Goal: Information Seeking & Learning: Find specific fact

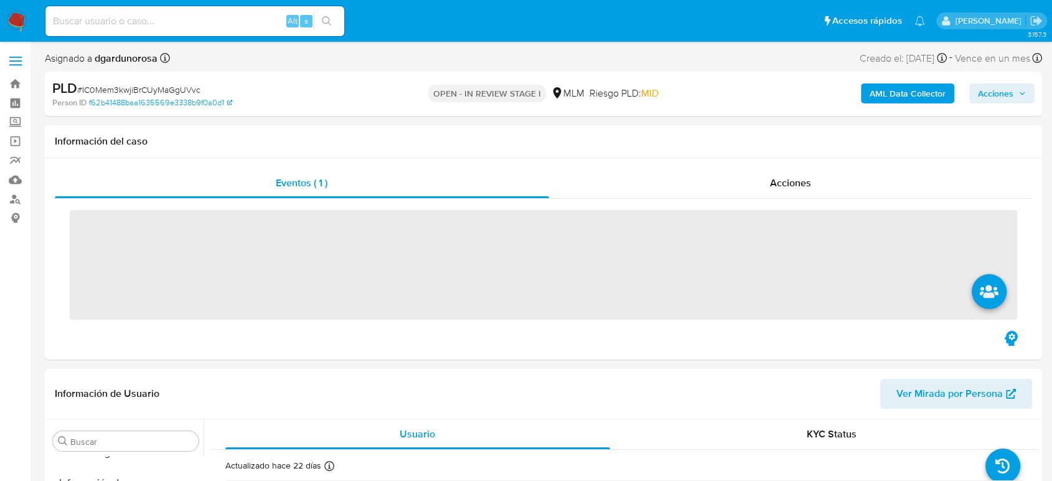
scroll to position [526, 0]
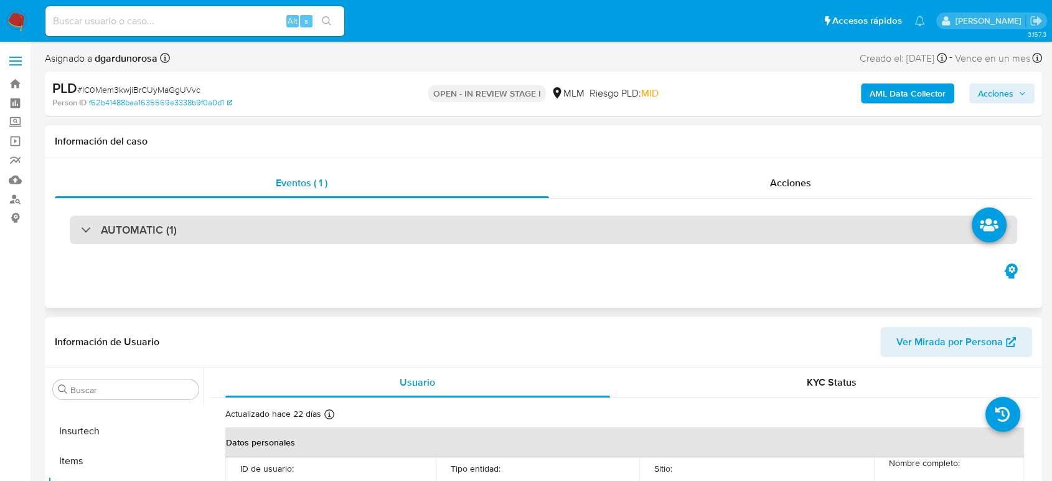
select select "10"
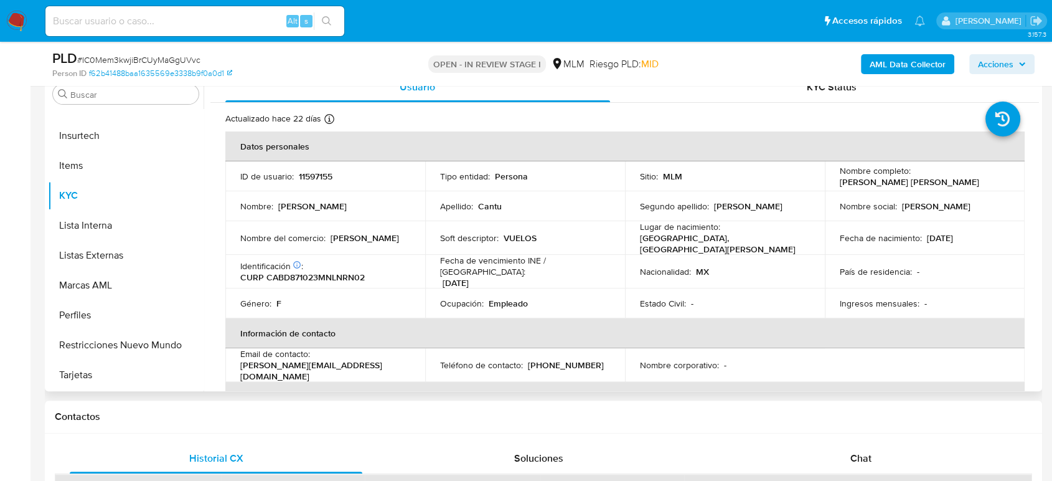
scroll to position [207, 0]
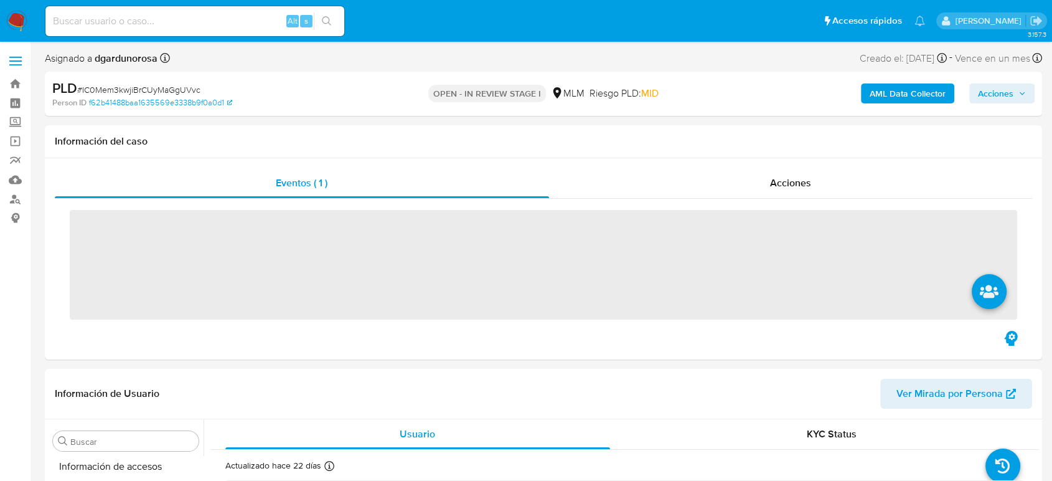
scroll to position [526, 0]
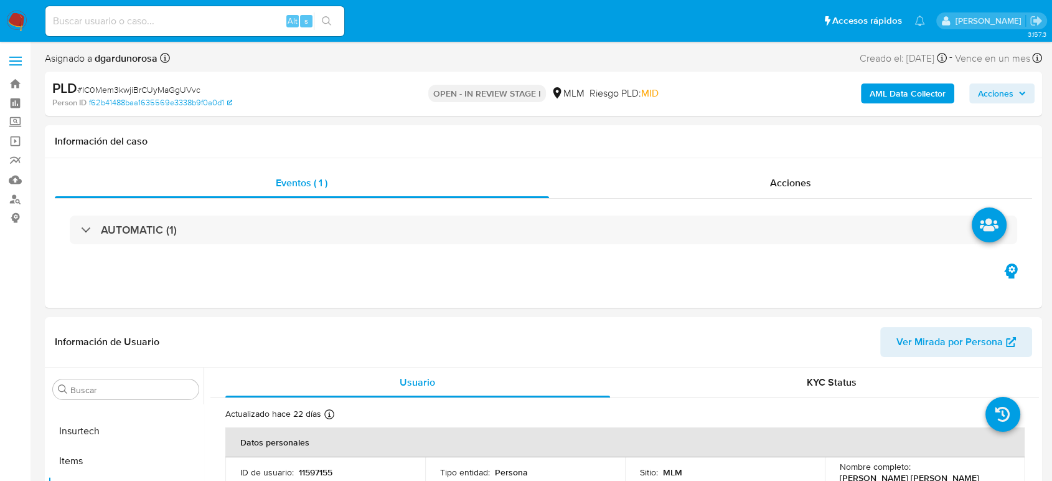
select select "10"
click at [18, 62] on label at bounding box center [15, 61] width 31 height 26
click at [0, 0] on input "checkbox" at bounding box center [0, 0] width 0 height 0
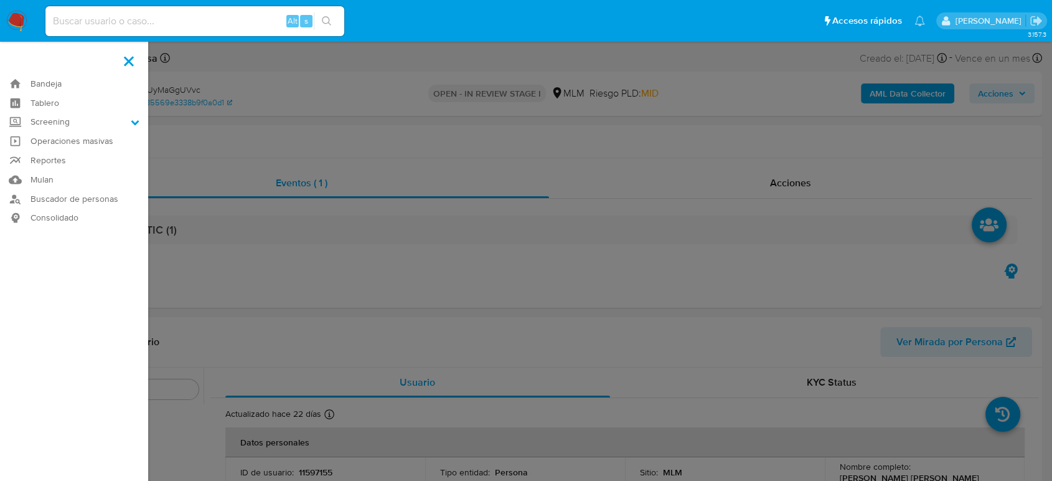
drag, startPoint x: 45, startPoint y: 118, endPoint x: 60, endPoint y: 138, distance: 24.4
click at [45, 118] on label "Screening" at bounding box center [74, 122] width 148 height 19
click at [0, 0] on input "Screening" at bounding box center [0, 0] width 0 height 0
click at [77, 172] on link "Herramientas" at bounding box center [74, 171] width 148 height 16
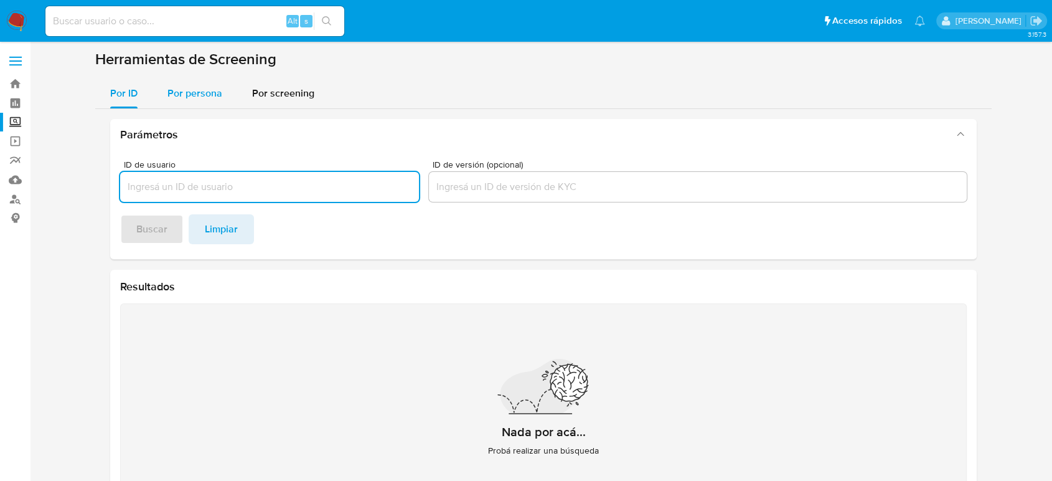
click at [206, 98] on span "Por persona" at bounding box center [194, 93] width 55 height 14
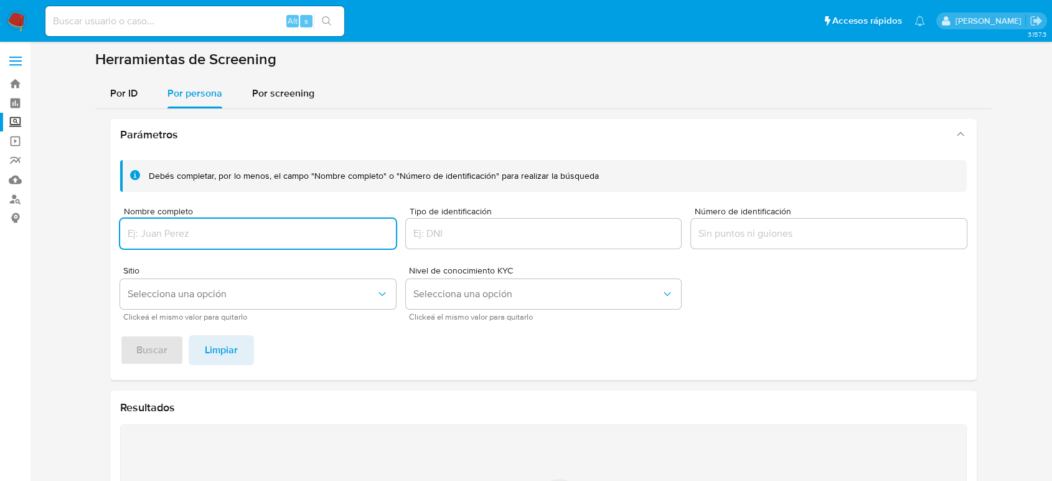
click at [223, 236] on input "Nombre completo" at bounding box center [258, 233] width 276 height 16
type input "ALBANO JAVIER RODRIGUEZ"
click at [152, 355] on span "Buscar" at bounding box center [151, 349] width 31 height 27
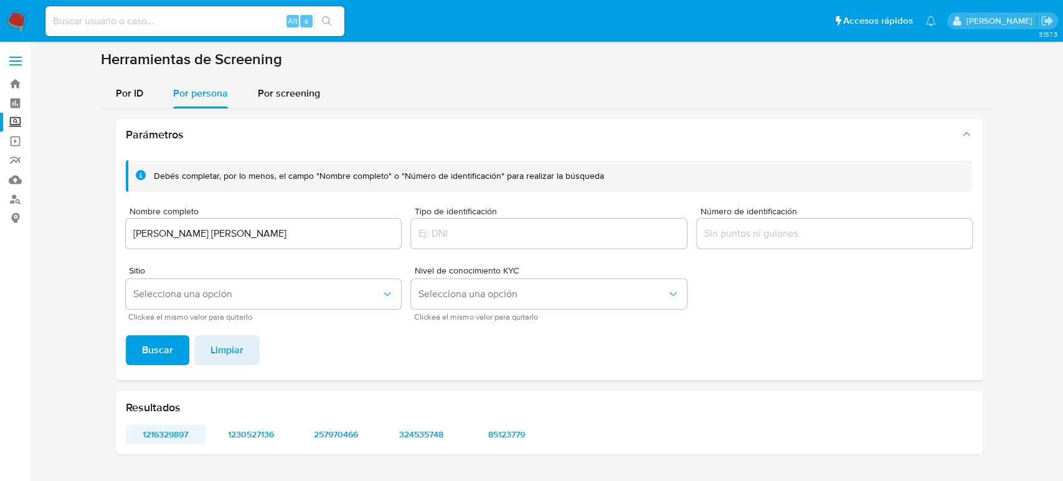
click at [159, 435] on span "1216329897" at bounding box center [165, 433] width 63 height 17
click at [254, 436] on span "1230527136" at bounding box center [250, 433] width 63 height 17
click at [333, 443] on span "257970466" at bounding box center [335, 433] width 63 height 17
click at [437, 437] on span "324535748" at bounding box center [421, 433] width 63 height 17
click at [518, 432] on span "85123779" at bounding box center [506, 433] width 63 height 17
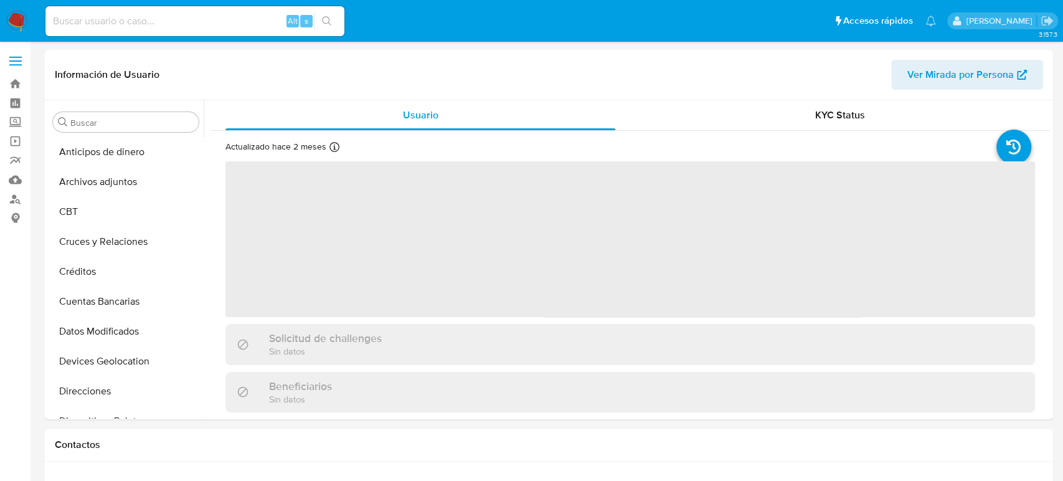
select select "10"
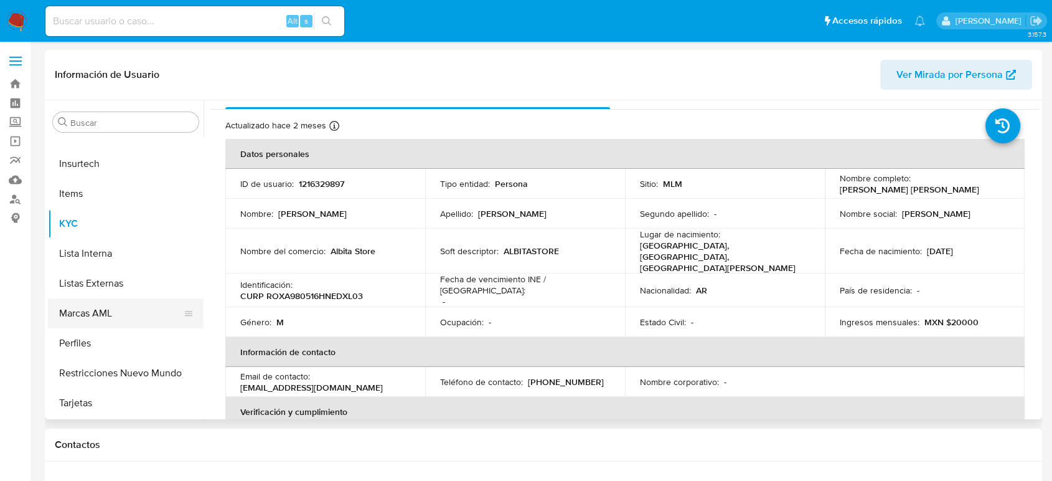
scroll to position [388, 0]
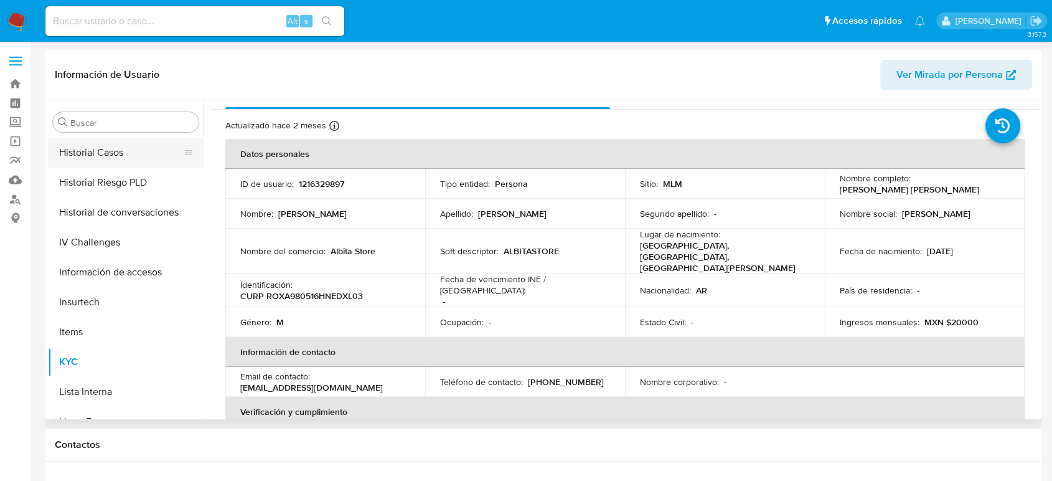
click at [111, 160] on button "Historial Casos" at bounding box center [121, 153] width 146 height 30
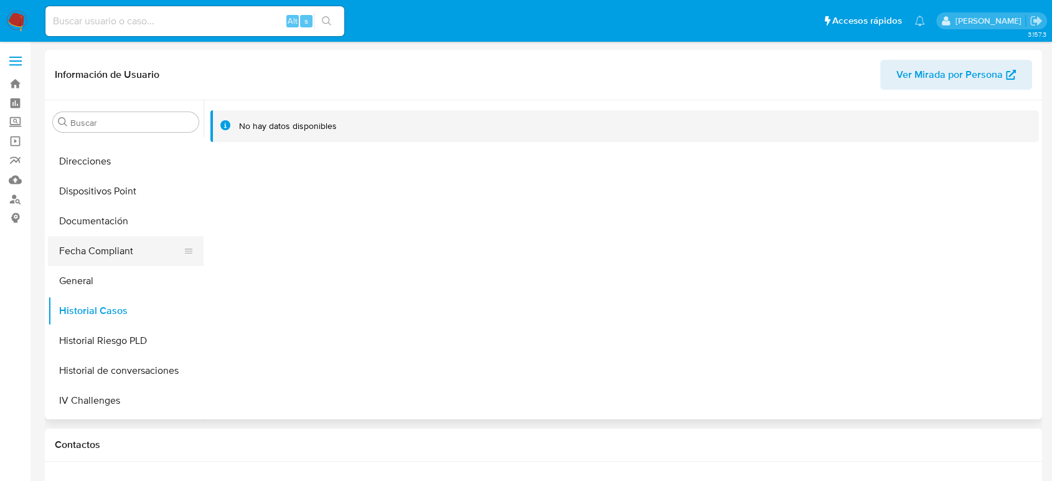
scroll to position [249, 0]
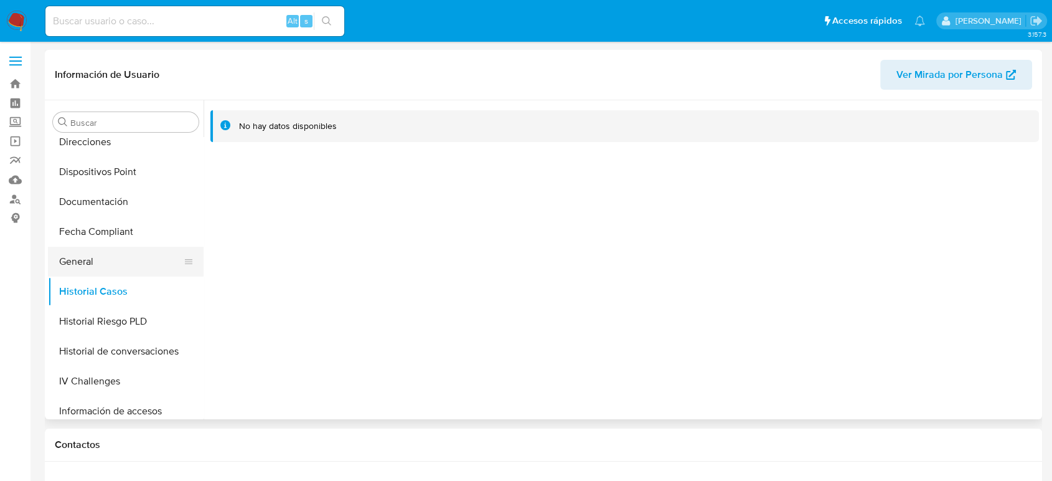
click at [103, 265] on button "General" at bounding box center [121, 262] width 146 height 30
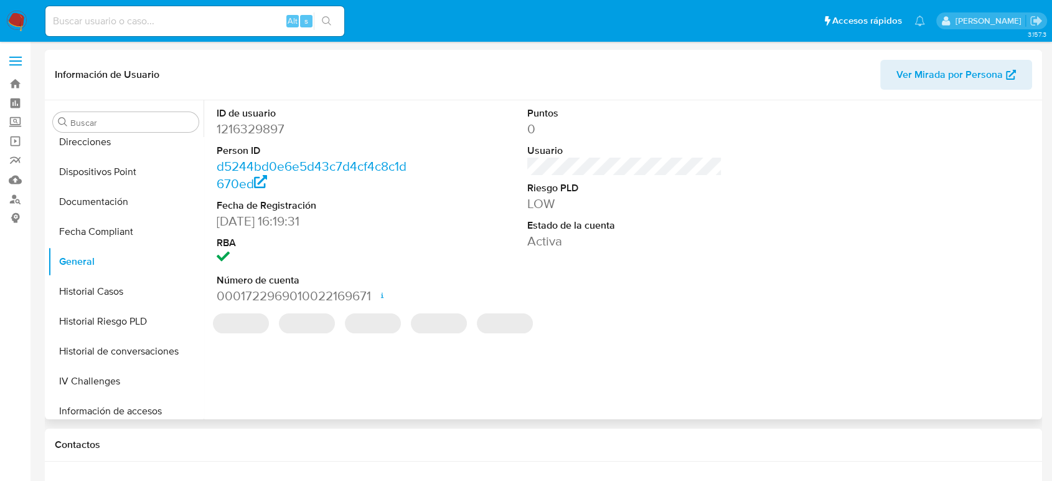
click at [257, 131] on dd "1216329897" at bounding box center [314, 128] width 195 height 17
copy dd "1216329897"
